Goal: Task Accomplishment & Management: Use online tool/utility

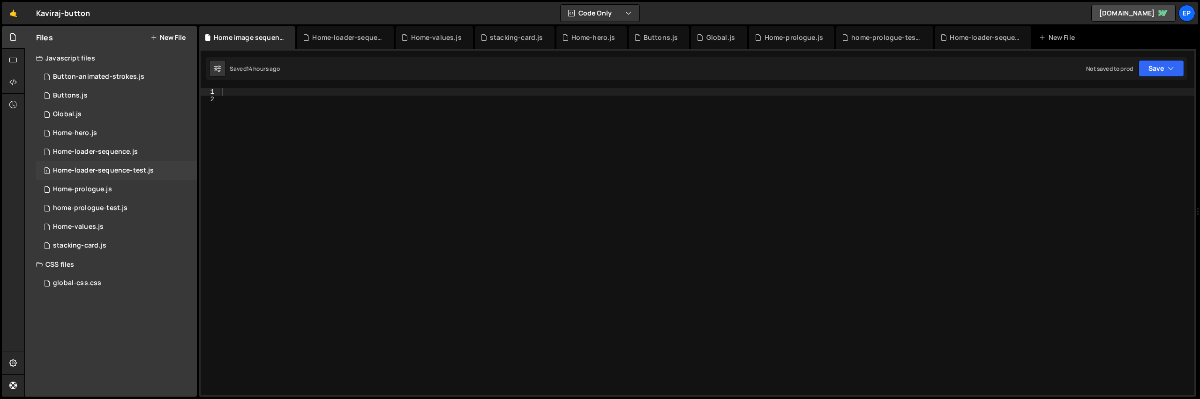
click at [104, 169] on div "Home-loader-sequence-test.js" at bounding box center [103, 170] width 101 height 8
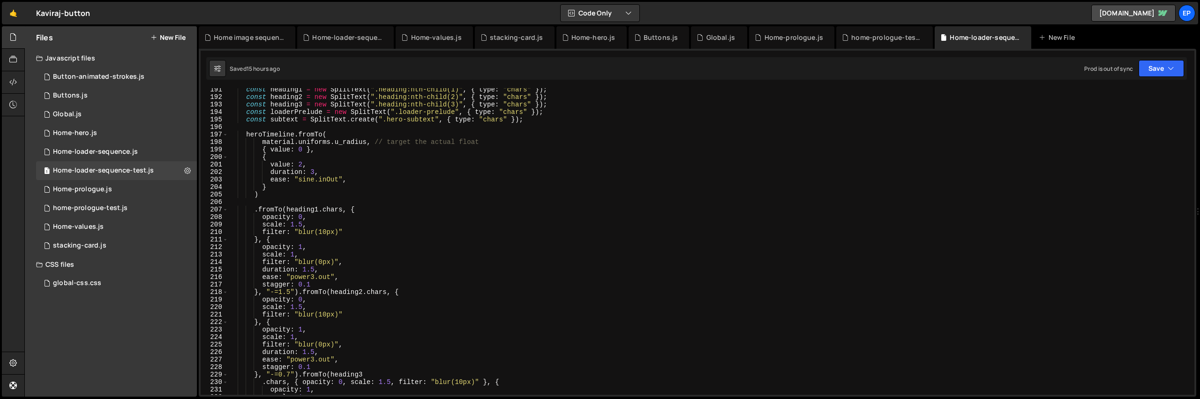
scroll to position [1427, 0]
click at [291, 200] on div "const heading1 = new SplitText ( ".heading:nth-child(1)" , { type : "chars" }) …" at bounding box center [709, 247] width 962 height 322
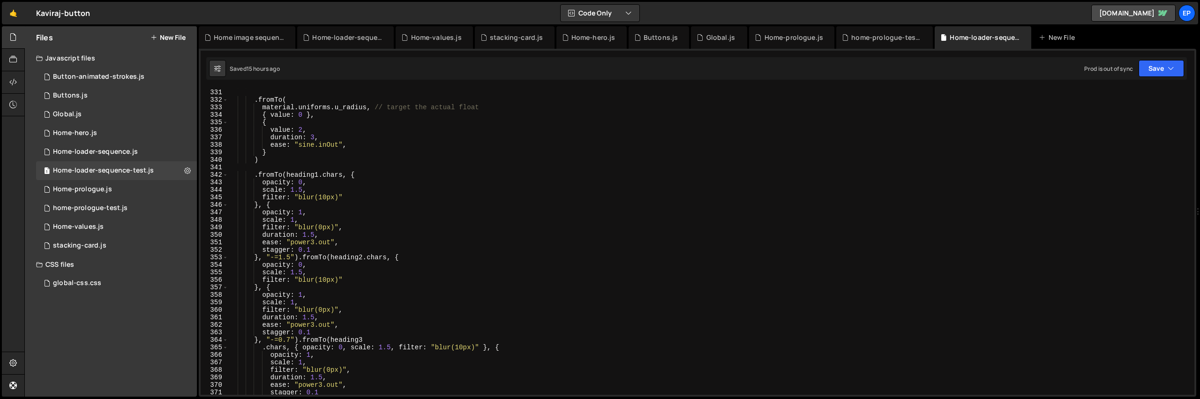
scroll to position [2493, 0]
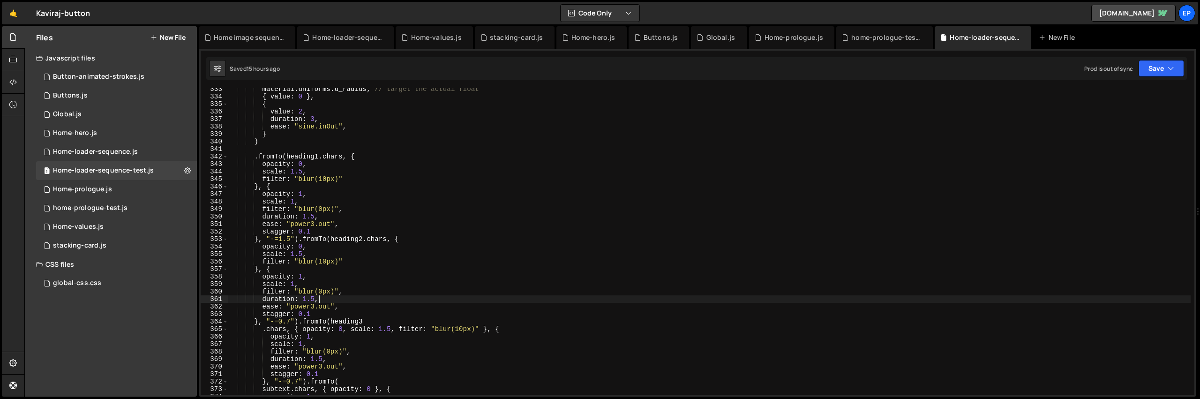
click at [507, 303] on div "material . uniforms . u_radius , // target the actual float { value : 0 } , { v…" at bounding box center [709, 246] width 962 height 322
type textarea "duration: 1.5,"
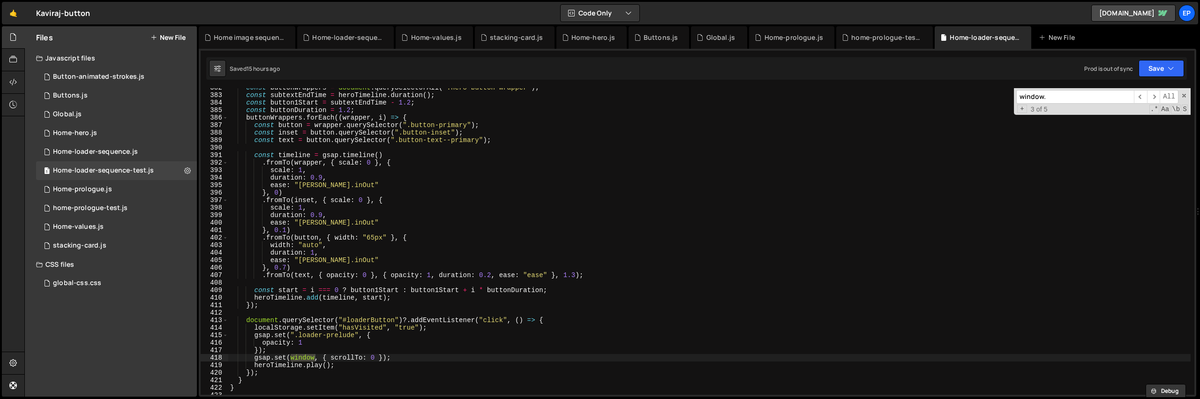
scroll to position [3079, 0]
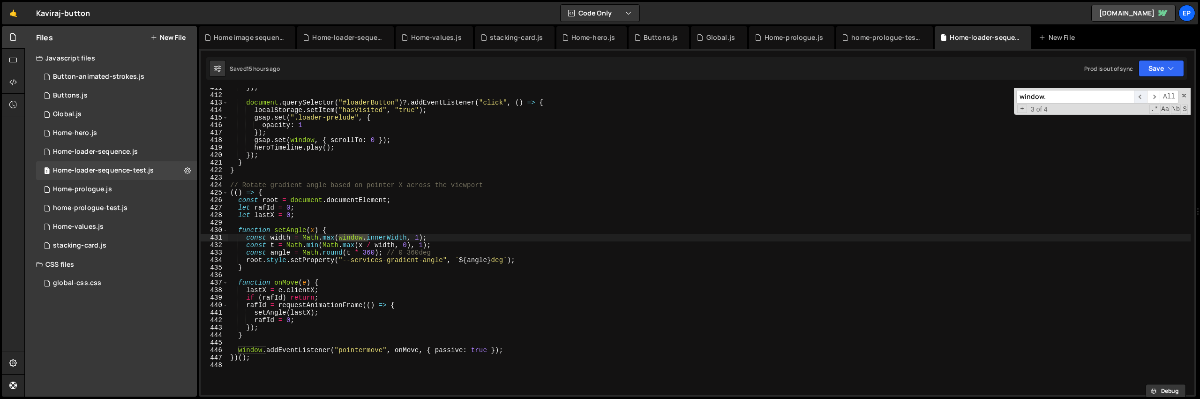
type input "window."
click at [1142, 98] on span "​" at bounding box center [1140, 97] width 13 height 14
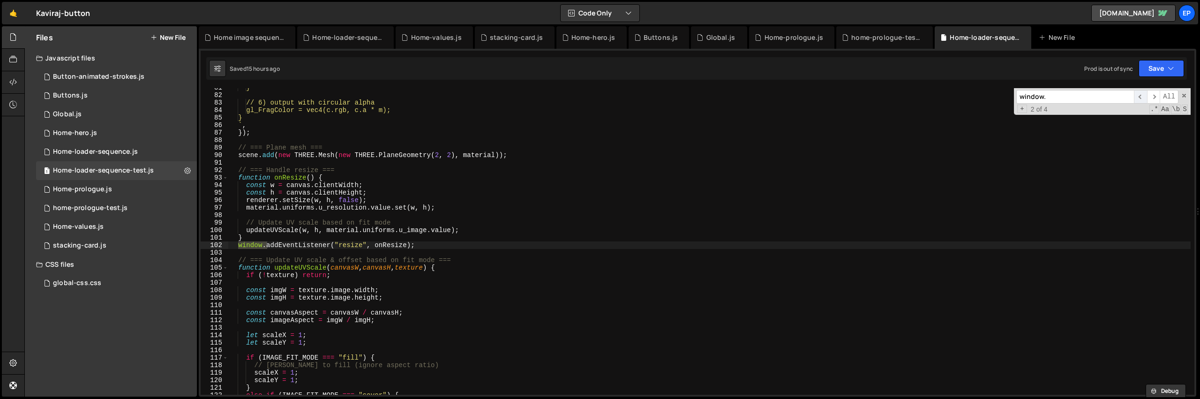
scroll to position [604, 0]
click at [1142, 98] on span "​" at bounding box center [1140, 97] width 13 height 14
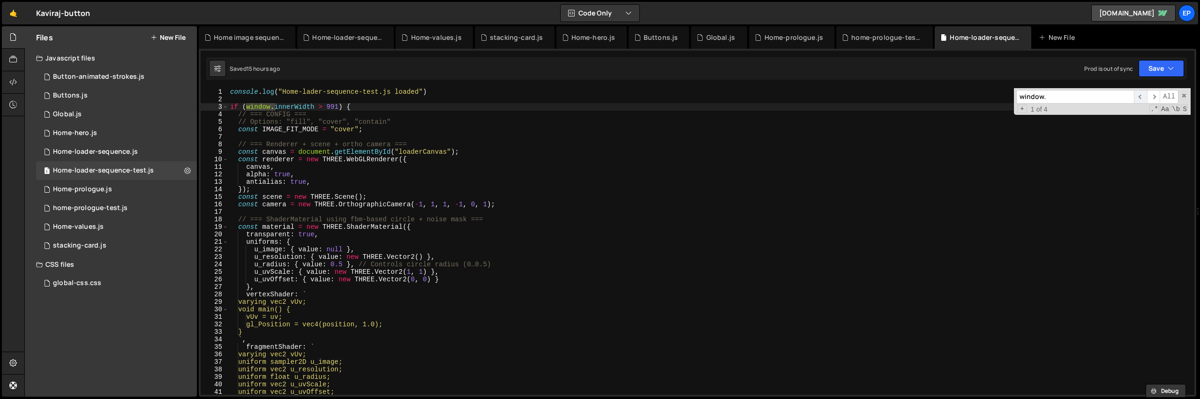
click at [1142, 98] on span "​" at bounding box center [1140, 97] width 13 height 14
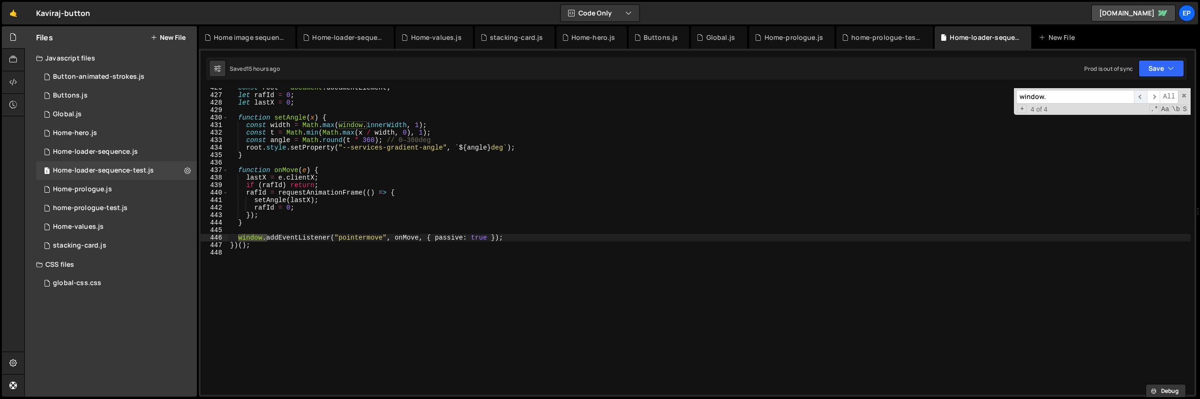
click at [1142, 98] on span "​" at bounding box center [1140, 97] width 13 height 14
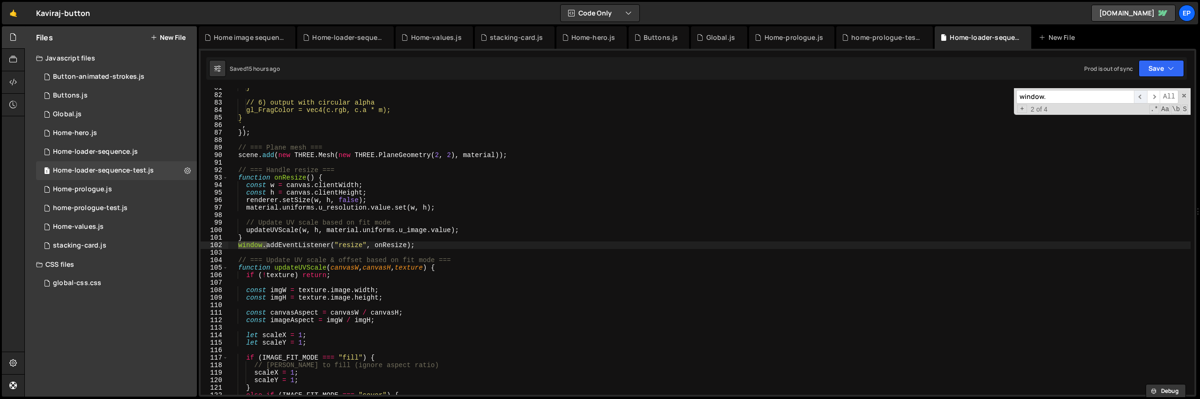
scroll to position [604, 0]
click at [1142, 98] on span "​" at bounding box center [1140, 97] width 13 height 14
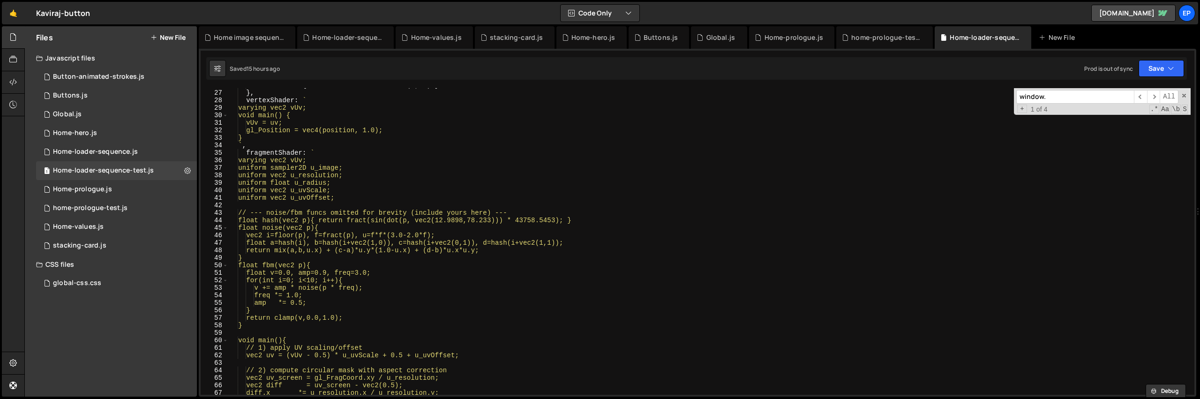
scroll to position [262, 0]
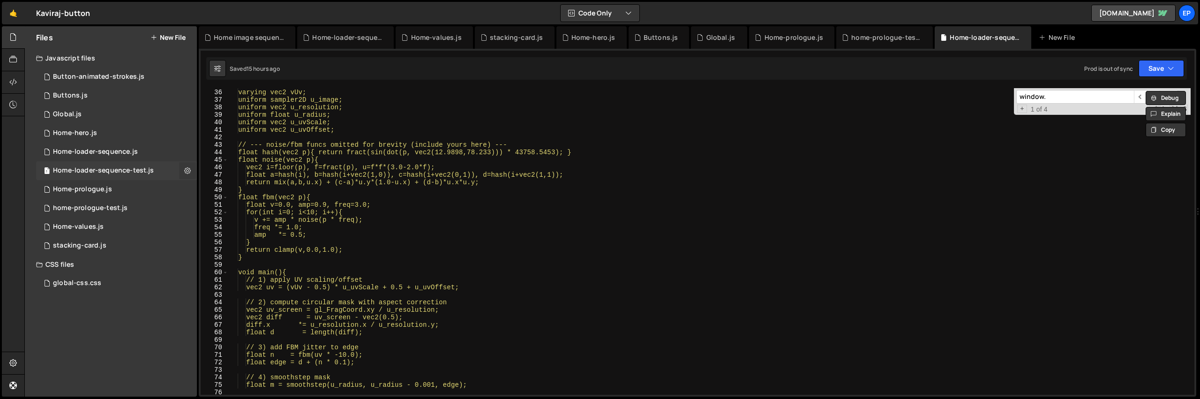
click at [187, 172] on icon at bounding box center [187, 170] width 7 height 9
type input "Home-loader-sequence-test"
radio input "true"
checkbox input "true"
click at [242, 193] on button "Edit File Settings" at bounding box center [245, 190] width 92 height 19
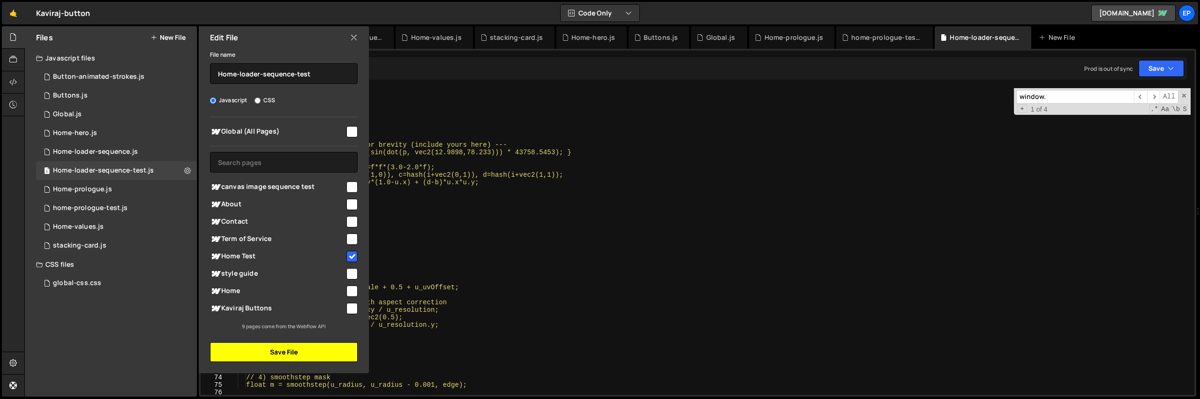
click at [303, 354] on button "Save File" at bounding box center [284, 352] width 148 height 20
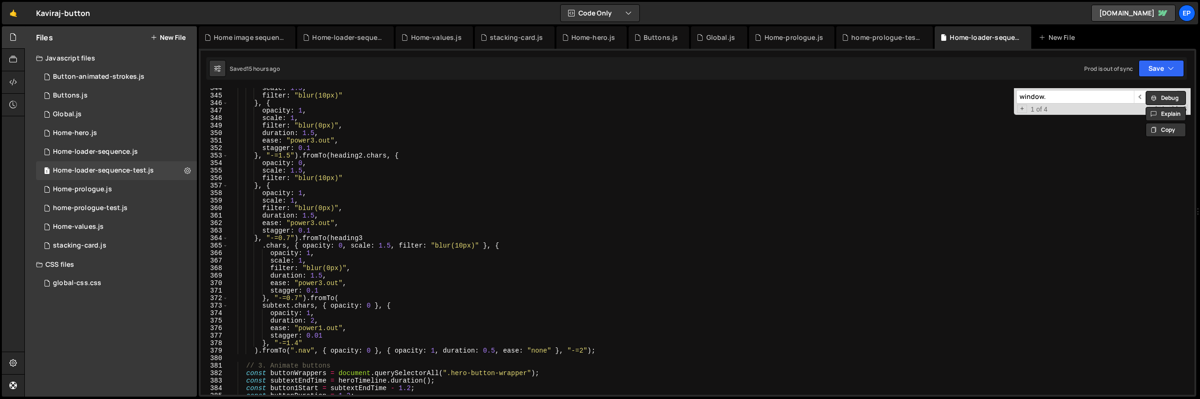
scroll to position [3192, 0]
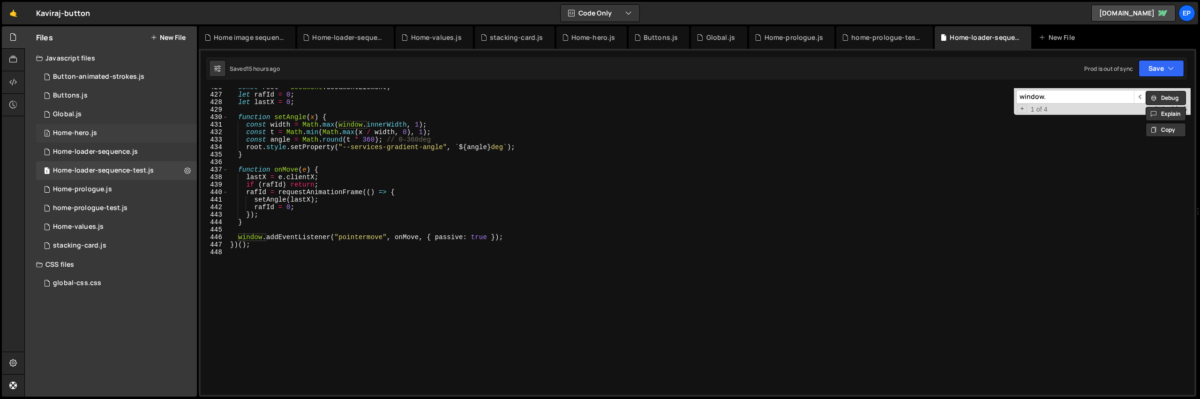
click at [91, 134] on div "Home-hero.js" at bounding box center [75, 133] width 44 height 8
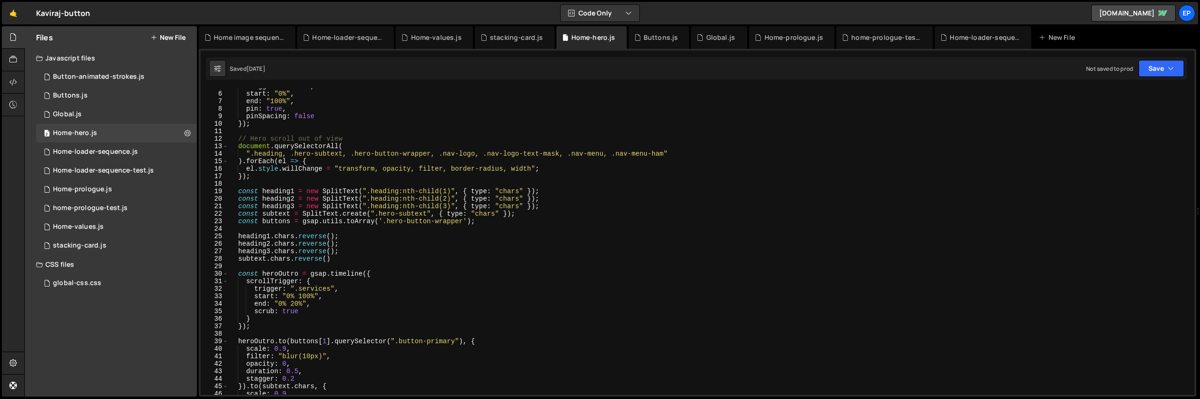
scroll to position [118, 0]
